Goal: Find contact information: Find contact information

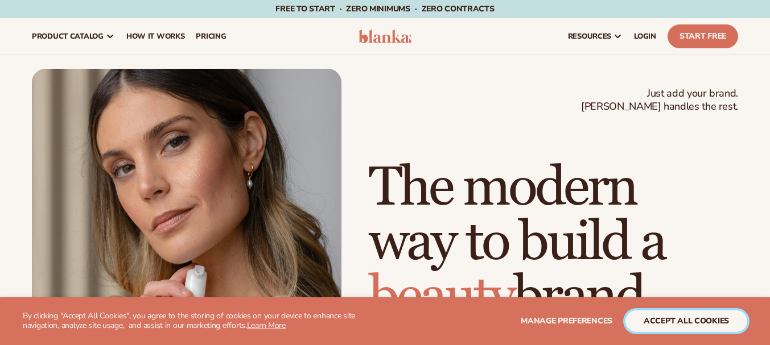
click at [674, 323] on button "accept all cookies" at bounding box center [686, 322] width 122 height 22
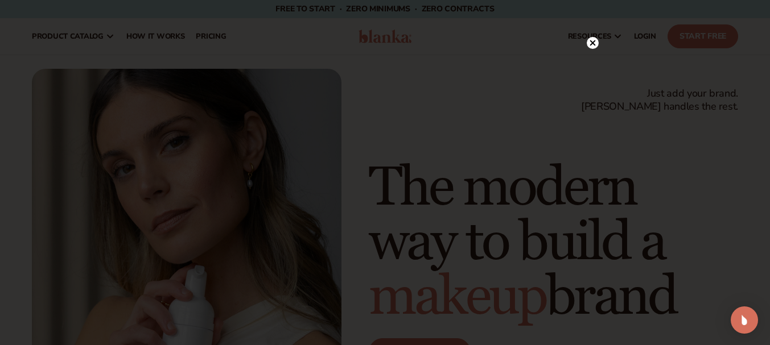
click at [587, 40] on icon at bounding box center [593, 43] width 12 height 12
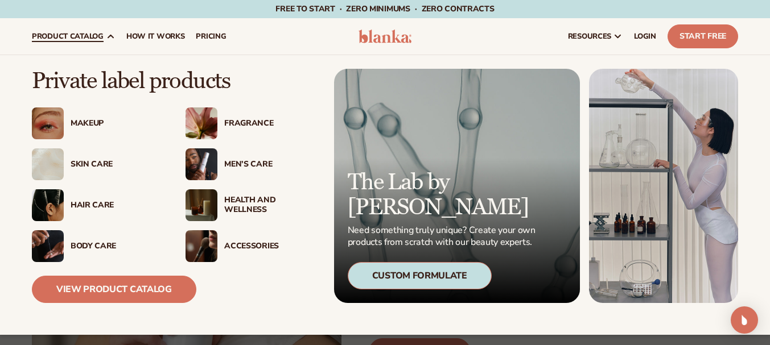
click at [75, 165] on div "Skin Care" at bounding box center [117, 165] width 92 height 10
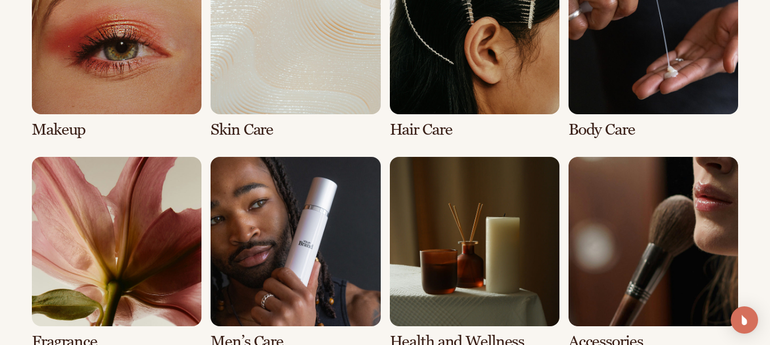
scroll to position [967, 0]
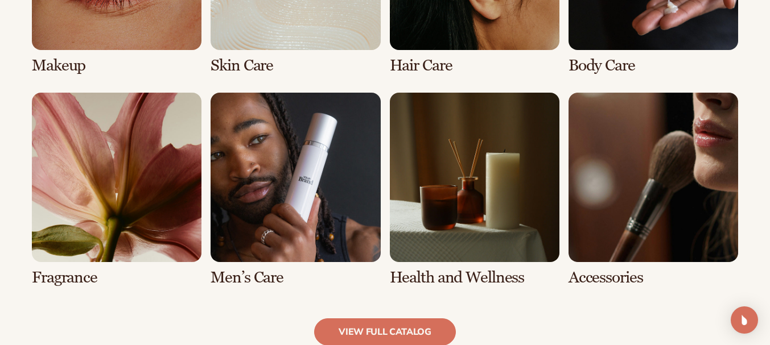
click at [458, 271] on link "7 / 8" at bounding box center [475, 190] width 170 height 194
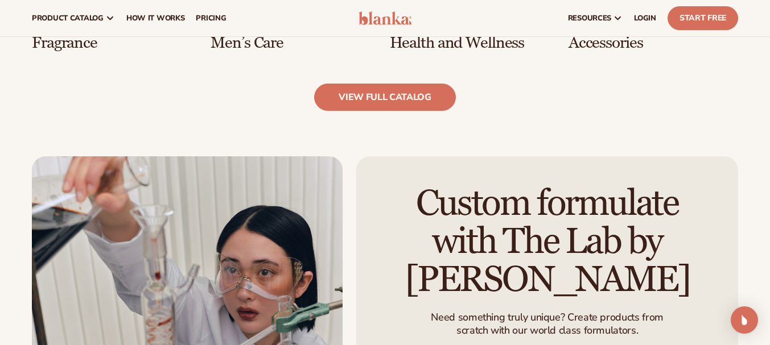
scroll to position [918, 0]
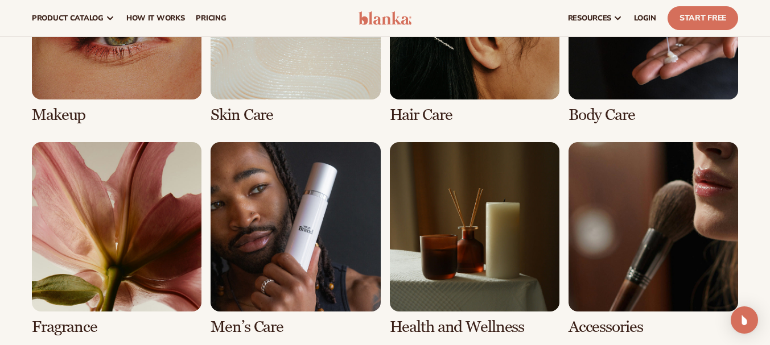
click at [442, 325] on link "7 / 8" at bounding box center [475, 239] width 170 height 194
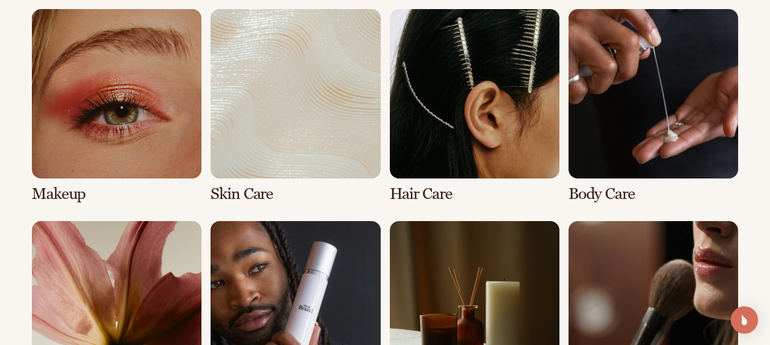
scroll to position [967, 0]
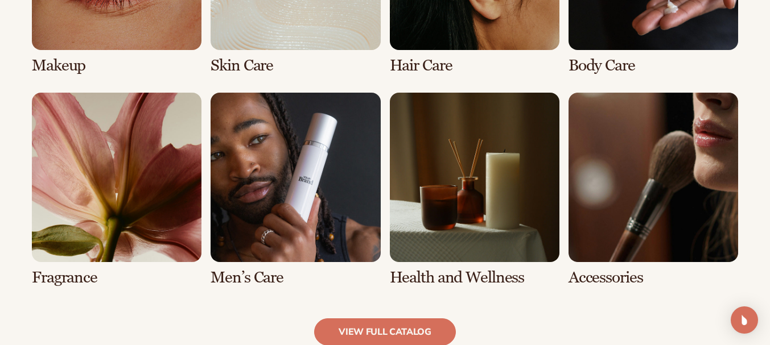
click at [43, 271] on link "5 / 8" at bounding box center [117, 190] width 170 height 194
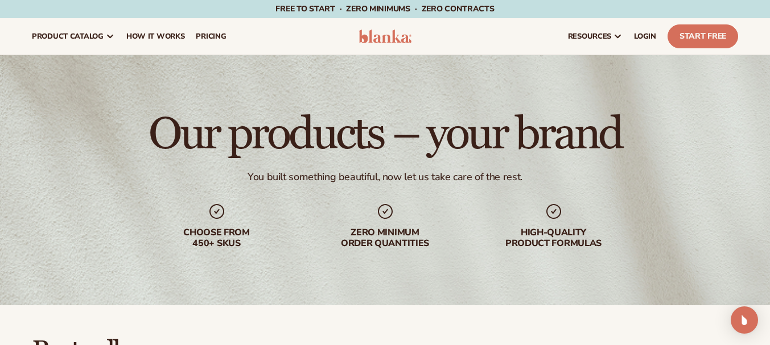
click at [388, 39] on img at bounding box center [385, 37] width 53 height 14
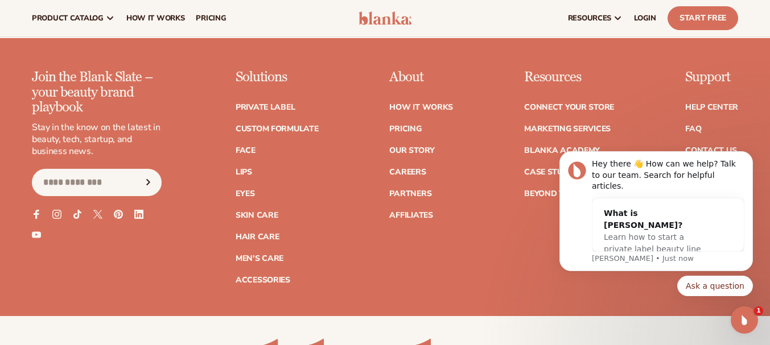
scroll to position [4399, 0]
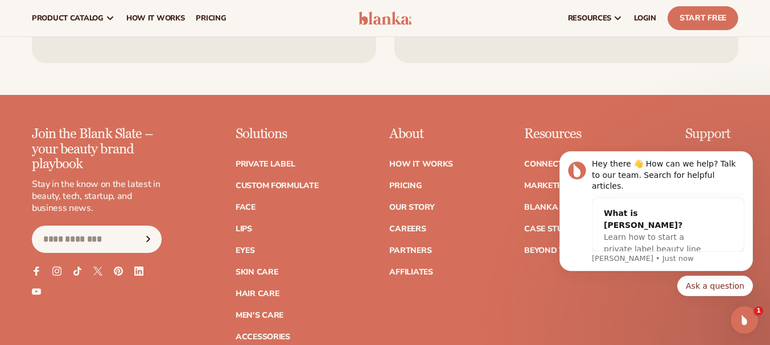
click at [707, 155] on body "Hey there 👋 How can we help? Talk to our team. Search for helpful articles. Wha…" at bounding box center [656, 230] width 219 height 160
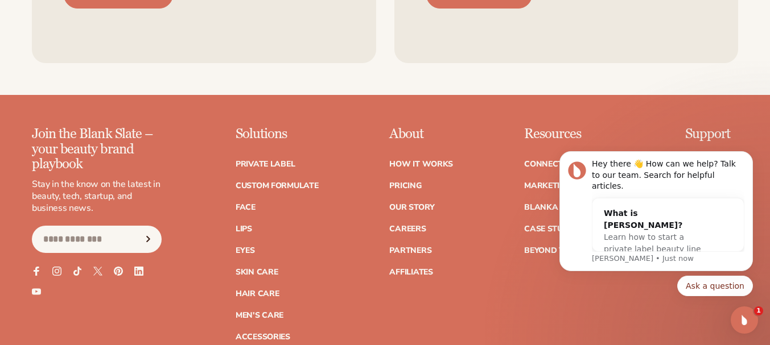
scroll to position [4528, 0]
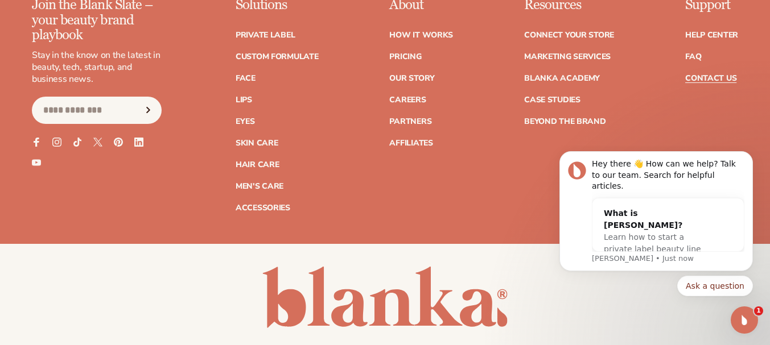
click at [717, 75] on link "Contact Us" at bounding box center [710, 79] width 51 height 8
